Goal: Task Accomplishment & Management: Manage account settings

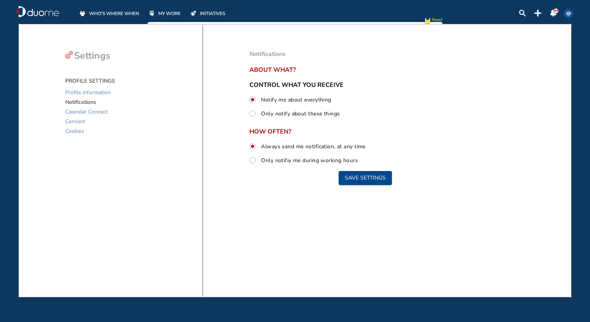
click at [136, 12] on span "WHO'S WHERE WHEN" at bounding box center [114, 14] width 50 height 8
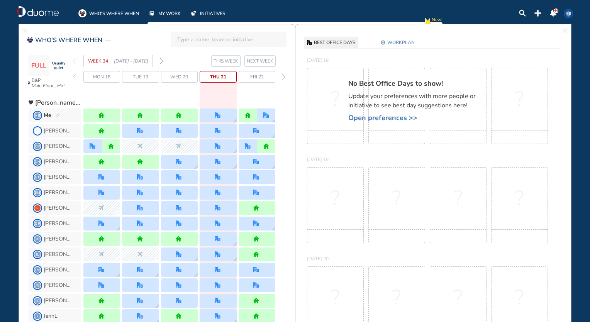
click at [265, 63] on span "NEXT WEEK" at bounding box center [260, 61] width 27 height 8
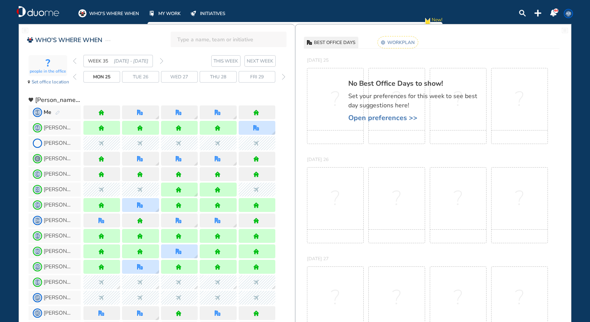
click at [400, 43] on rect at bounding box center [398, 42] width 41 height 12
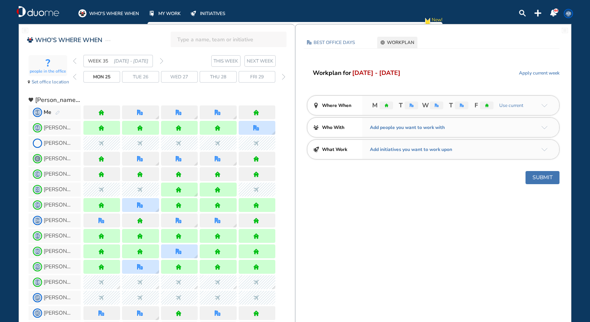
click at [539, 76] on span "Apply current week" at bounding box center [539, 73] width 41 height 8
click at [485, 105] on img "home" at bounding box center [484, 106] width 4 height 4
click at [544, 107] on img "arrow-down-a5b4c4" at bounding box center [545, 105] width 6 height 3
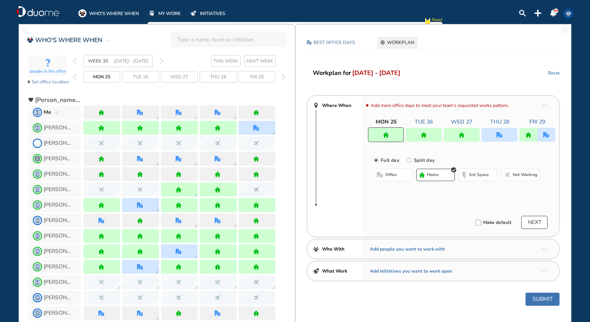
click at [468, 134] on div at bounding box center [462, 135] width 36 height 14
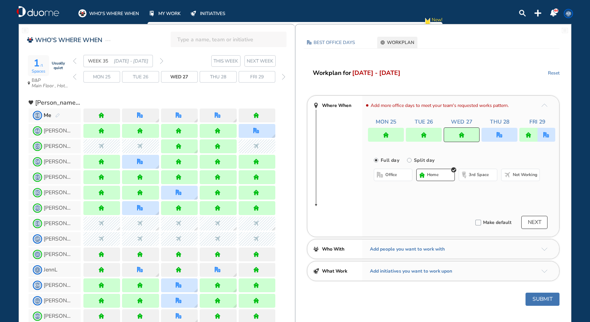
click at [399, 176] on button "office" at bounding box center [393, 175] width 39 height 12
click at [493, 140] on div at bounding box center [500, 135] width 36 height 14
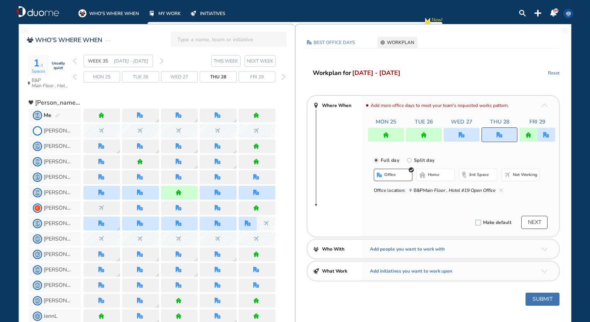
click at [438, 179] on button "home" at bounding box center [435, 175] width 39 height 12
click at [533, 137] on div at bounding box center [529, 135] width 18 height 14
radio input "false"
radio input "true"
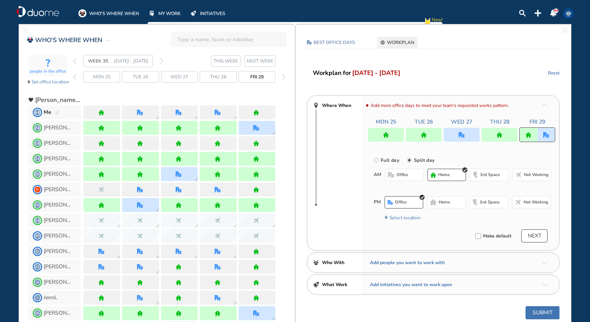
click at [391, 161] on label "Full day" at bounding box center [389, 160] width 20 height 10
click at [389, 161] on input "Full day" at bounding box center [381, 164] width 15 height 15
radio input "true"
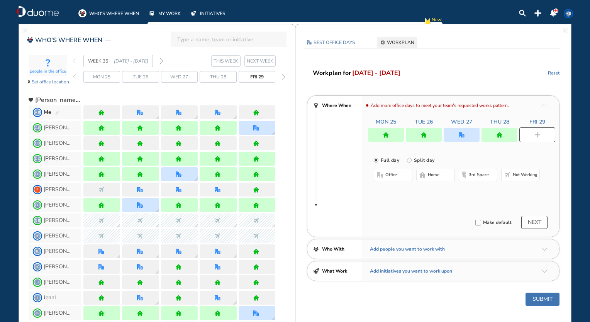
click at [433, 175] on span "home" at bounding box center [434, 175] width 12 height 6
click at [537, 219] on button "NEXT" at bounding box center [535, 222] width 26 height 13
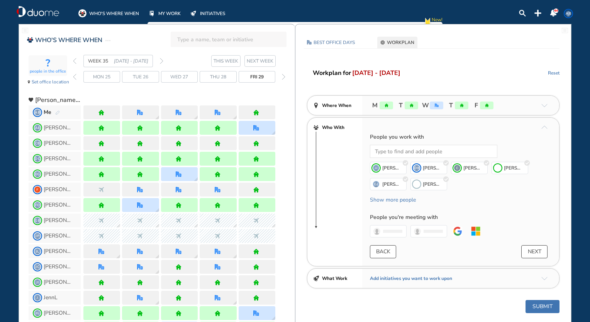
click at [535, 254] on button "NEXT" at bounding box center [535, 251] width 26 height 13
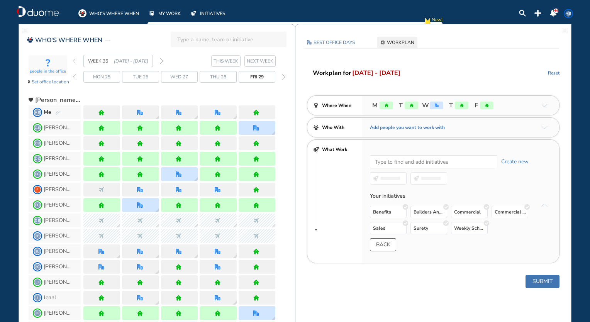
click at [551, 284] on button "Submit" at bounding box center [543, 281] width 34 height 13
